Goal: Transaction & Acquisition: Purchase product/service

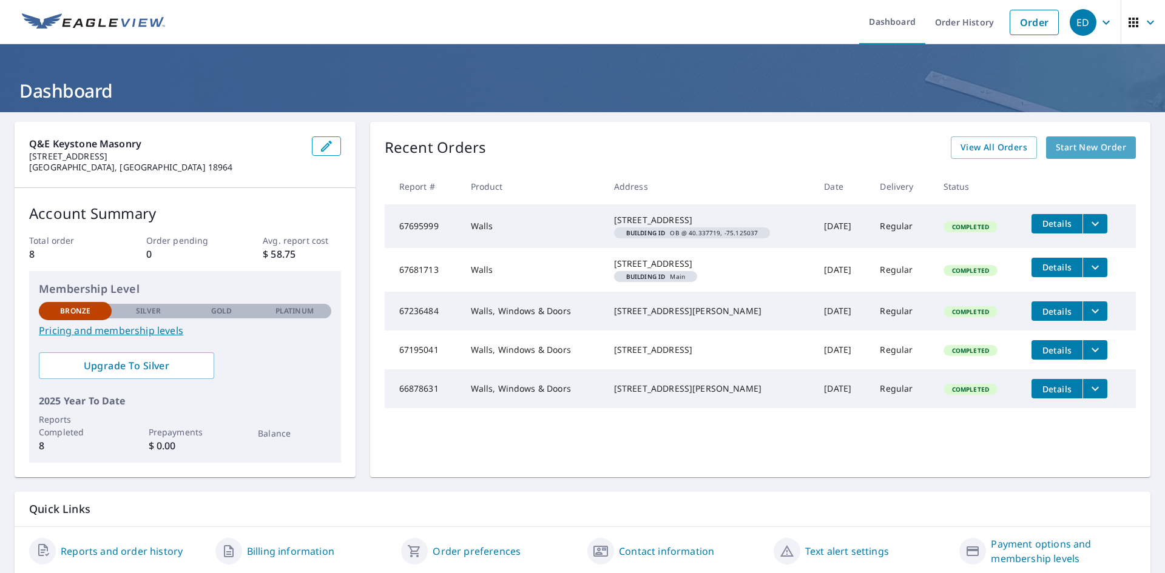
click at [1090, 152] on span "Start New Order" at bounding box center [1091, 147] width 70 height 15
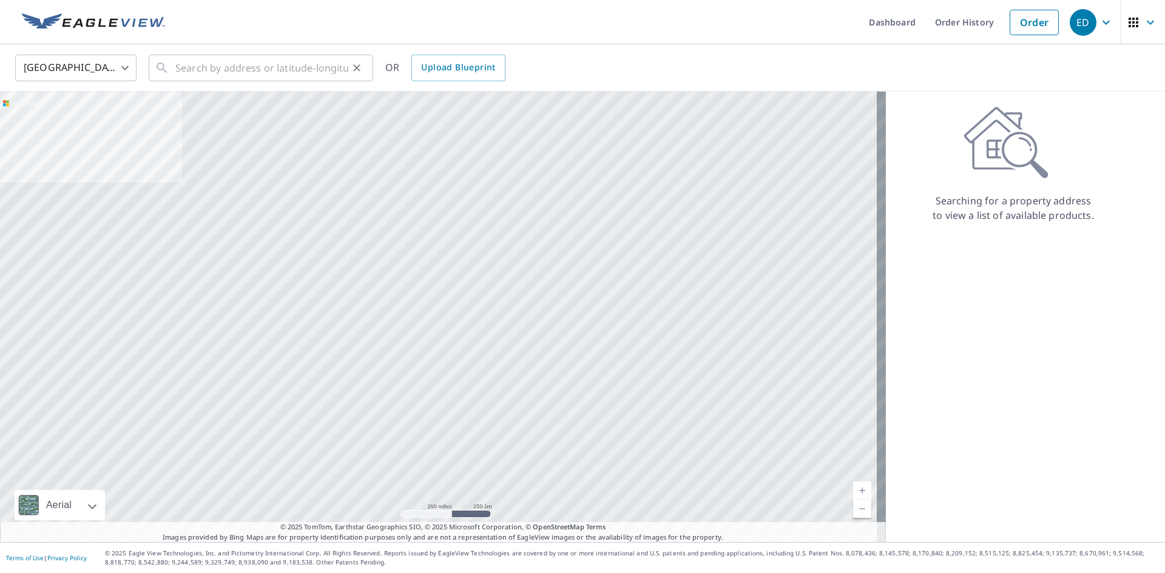
click at [170, 73] on div "​" at bounding box center [261, 68] width 224 height 27
click at [190, 77] on input "text" at bounding box center [261, 68] width 173 height 34
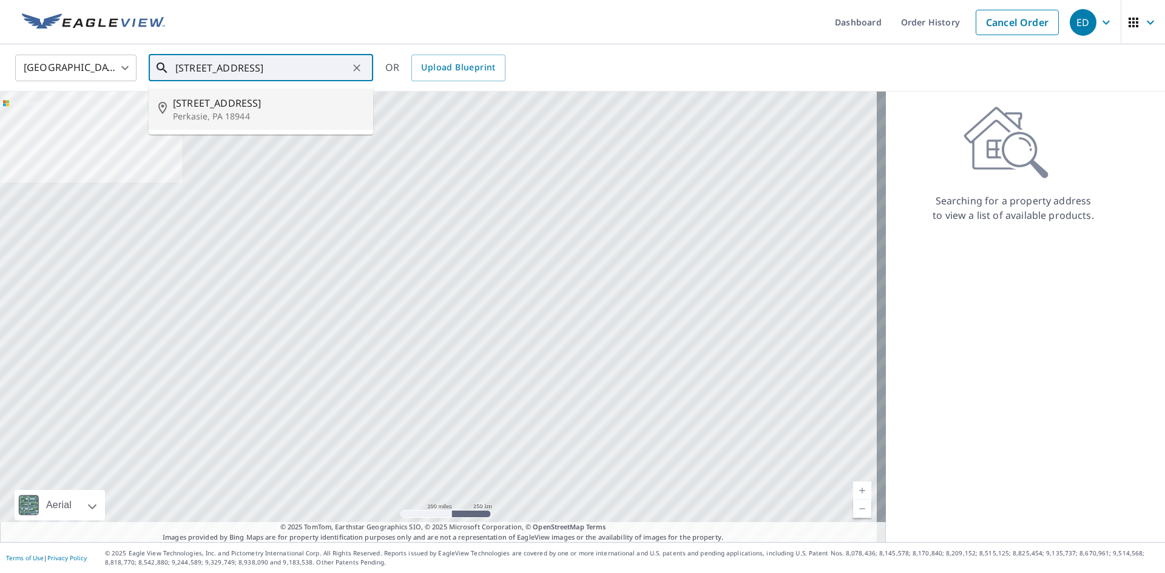
click at [202, 124] on li "[STREET_ADDRESS]" at bounding box center [261, 109] width 224 height 41
type input "[STREET_ADDRESS]"
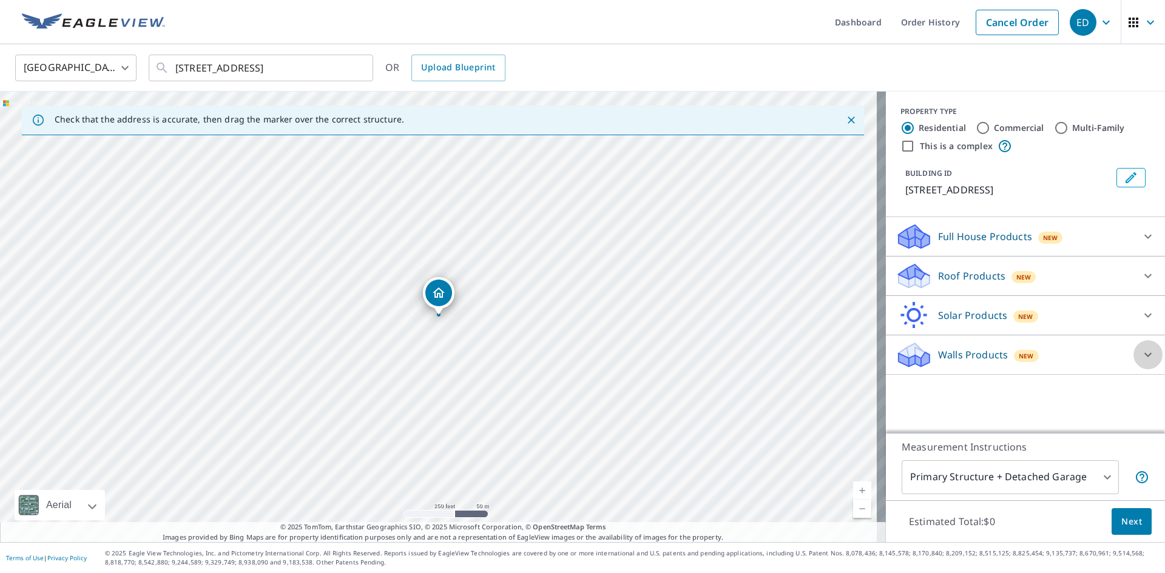
click at [1141, 352] on icon at bounding box center [1148, 355] width 15 height 15
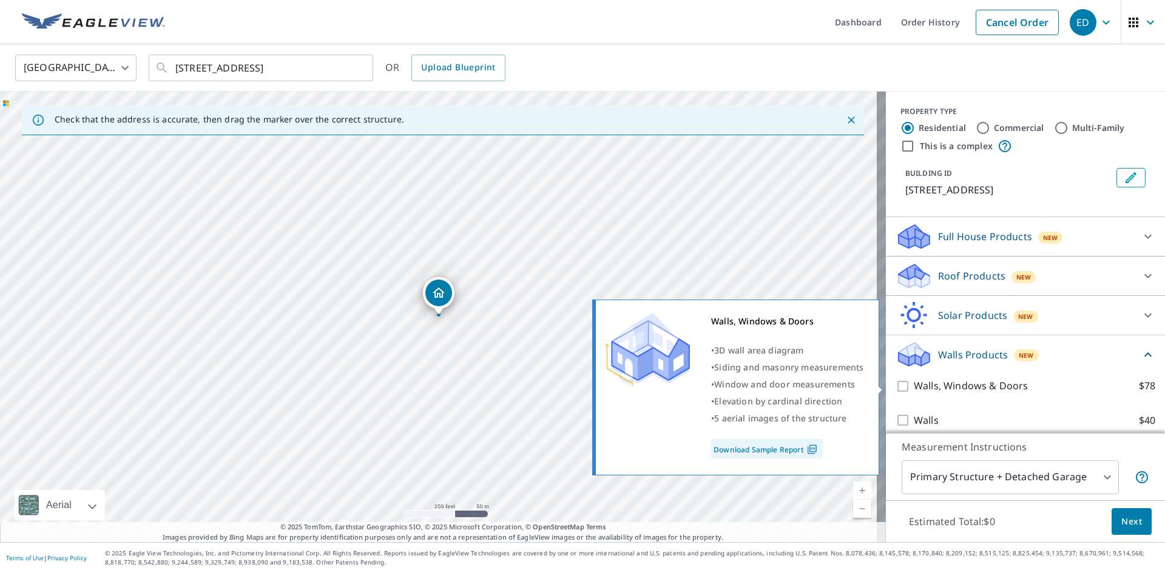
click at [895, 385] on input "Walls, Windows & Doors $78" at bounding box center [904, 386] width 18 height 15
checkbox input "true"
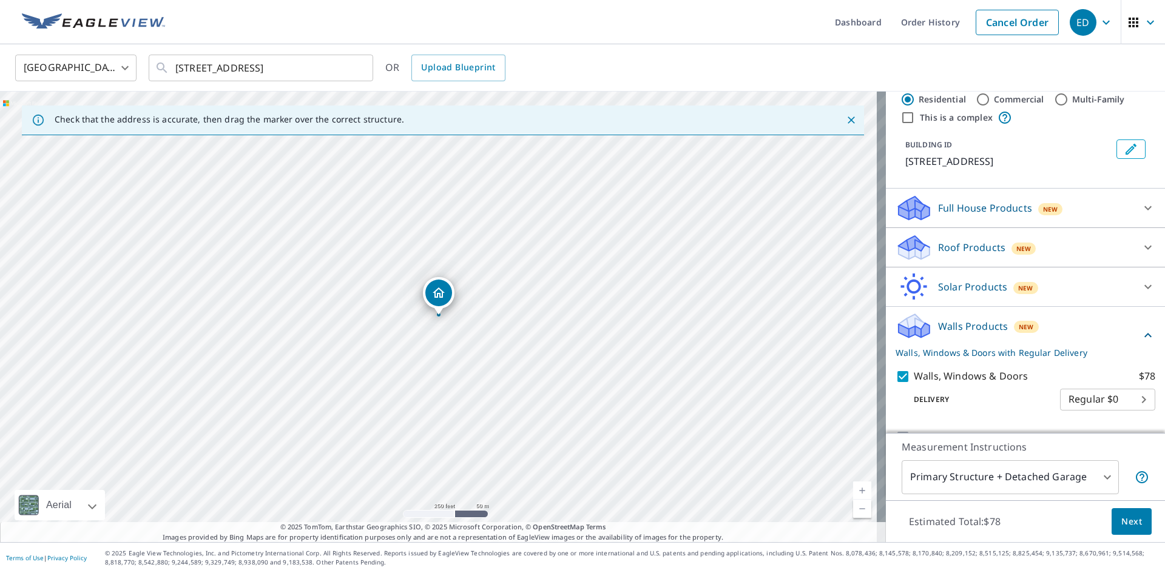
scroll to position [55, 0]
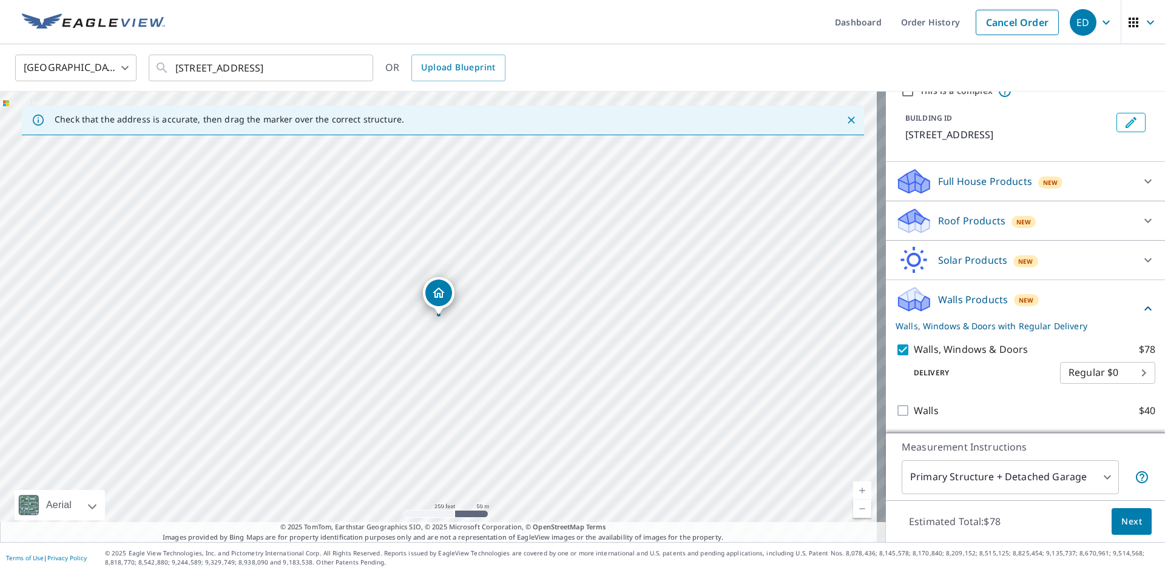
click at [1126, 524] on span "Next" at bounding box center [1131, 521] width 21 height 15
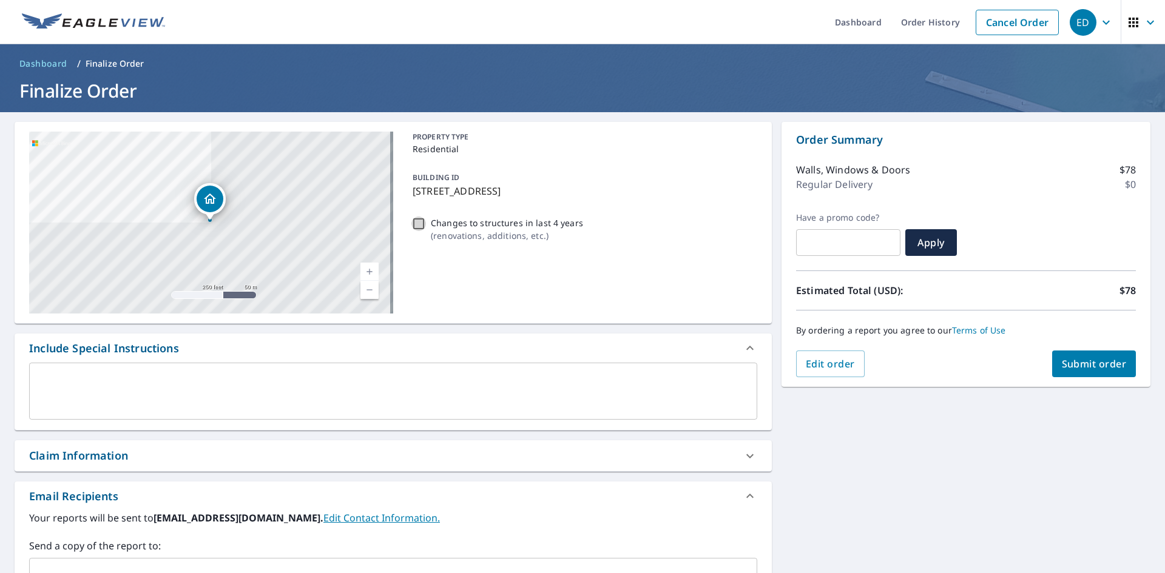
click at [422, 226] on input "Changes to structures in last 4 years ( renovations, additions, etc. )" at bounding box center [418, 224] width 15 height 15
checkbox input "true"
click at [1093, 356] on button "Submit order" at bounding box center [1094, 364] width 84 height 27
